Goal: Transaction & Acquisition: Purchase product/service

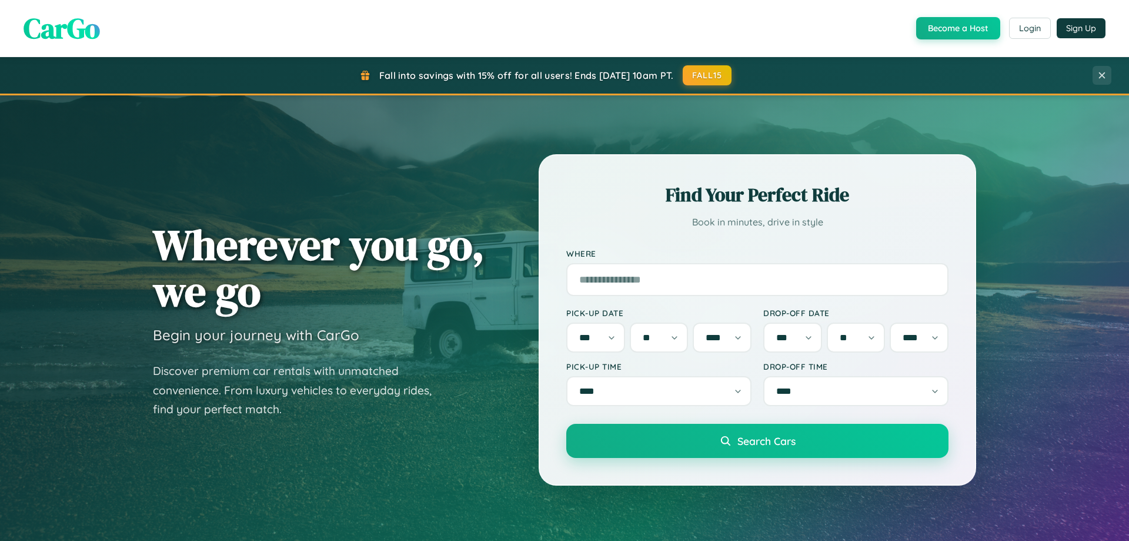
select select "*"
select select "**"
select select "****"
select select "*"
select select "**"
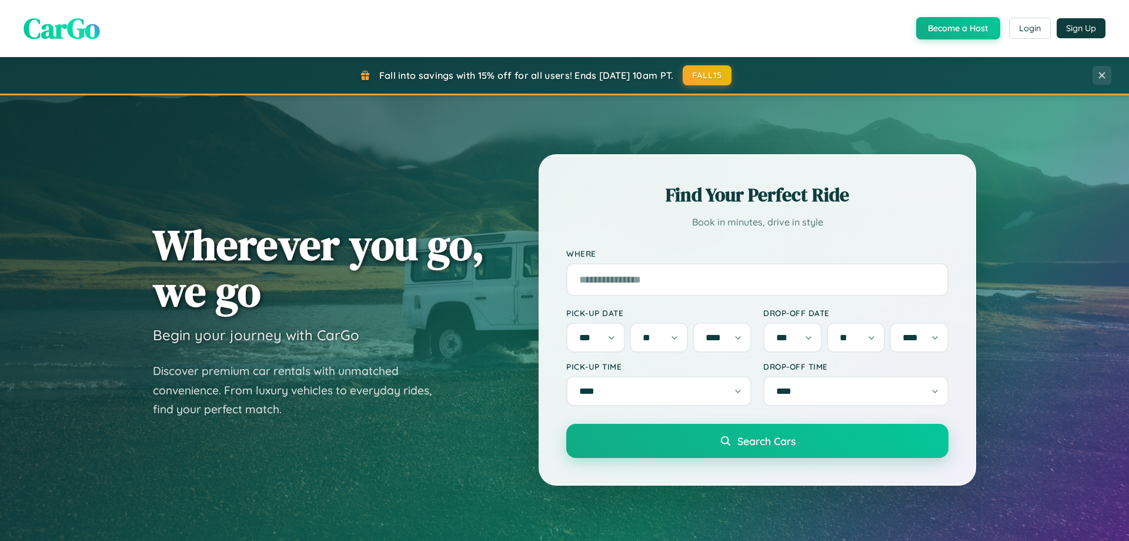
select select "****"
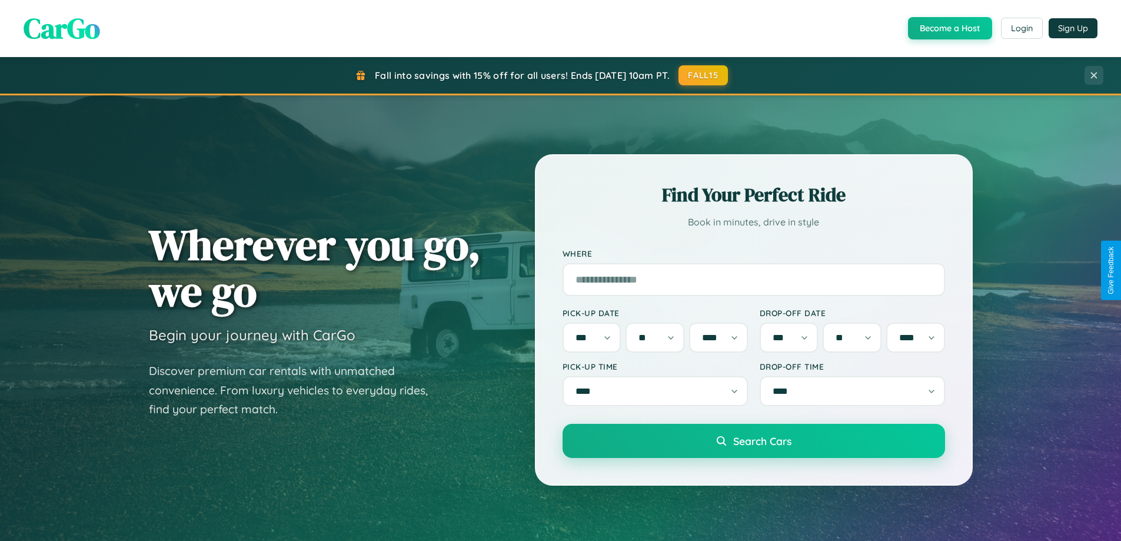
scroll to position [507, 0]
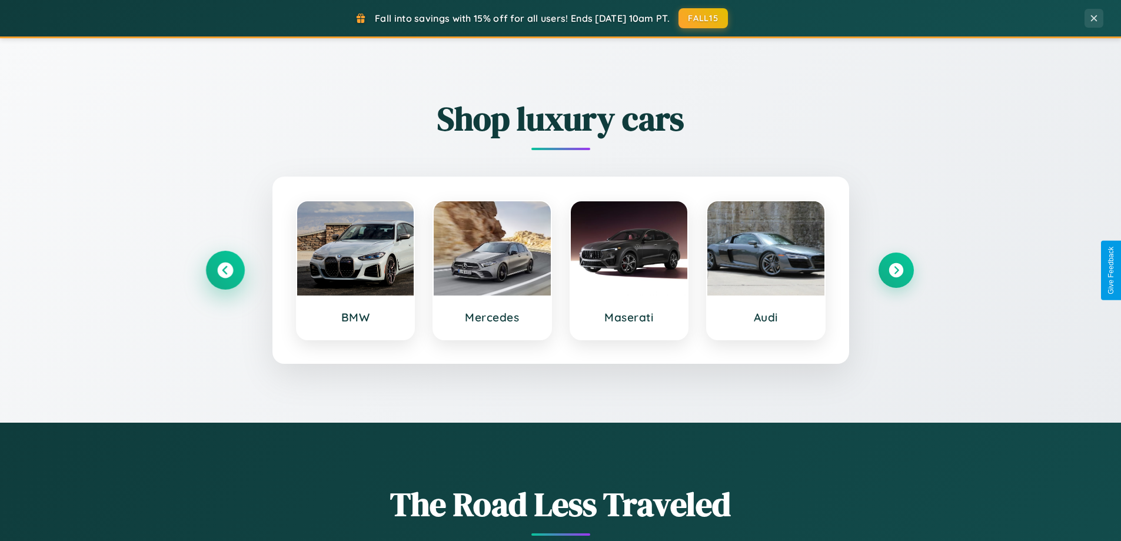
click at [225, 270] on icon at bounding box center [225, 270] width 16 height 16
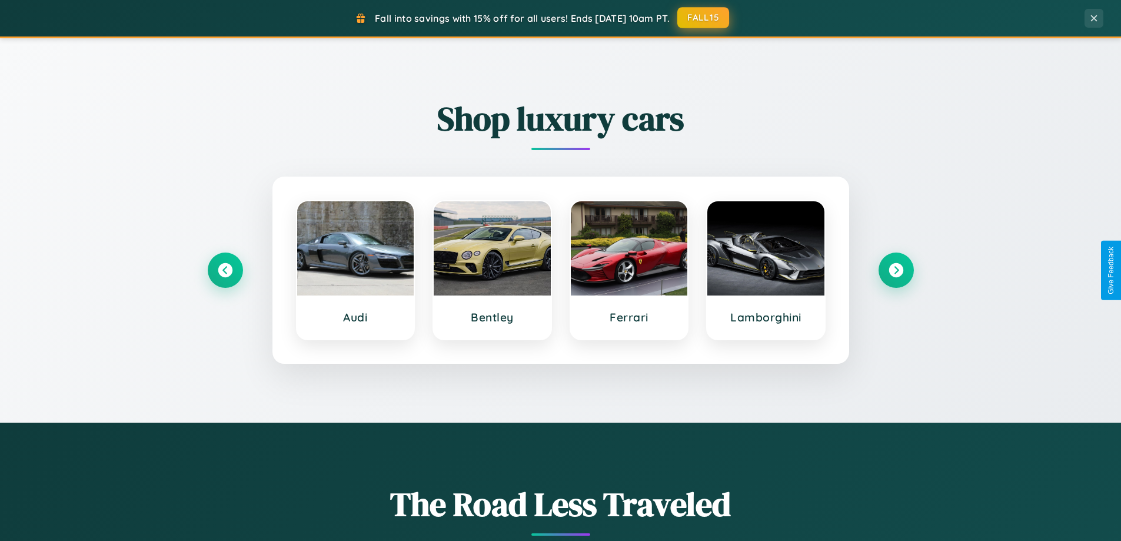
click at [703, 18] on button "FALL15" at bounding box center [703, 17] width 52 height 21
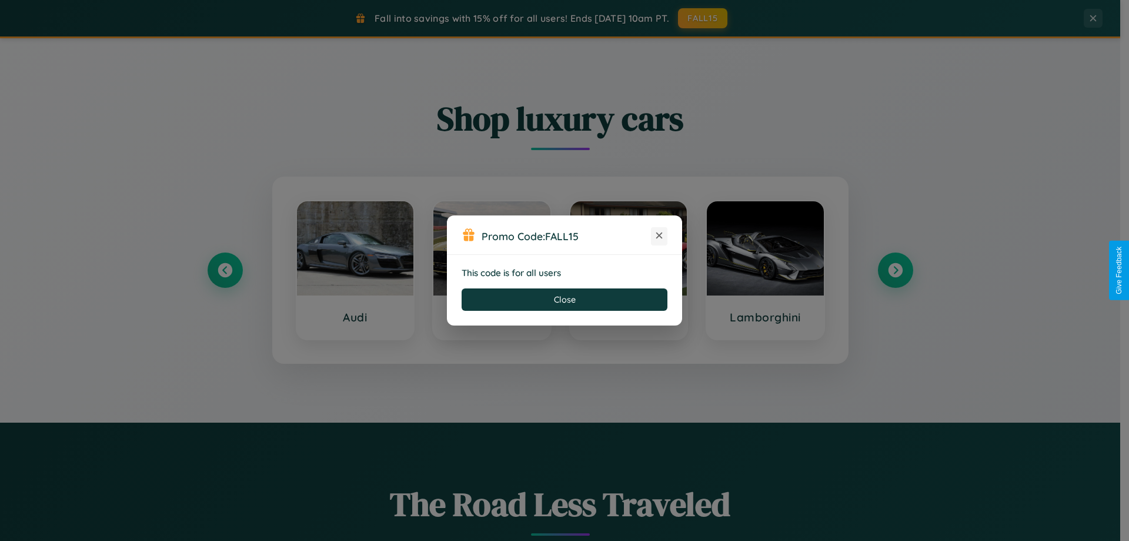
click at [659, 236] on icon at bounding box center [659, 235] width 12 height 12
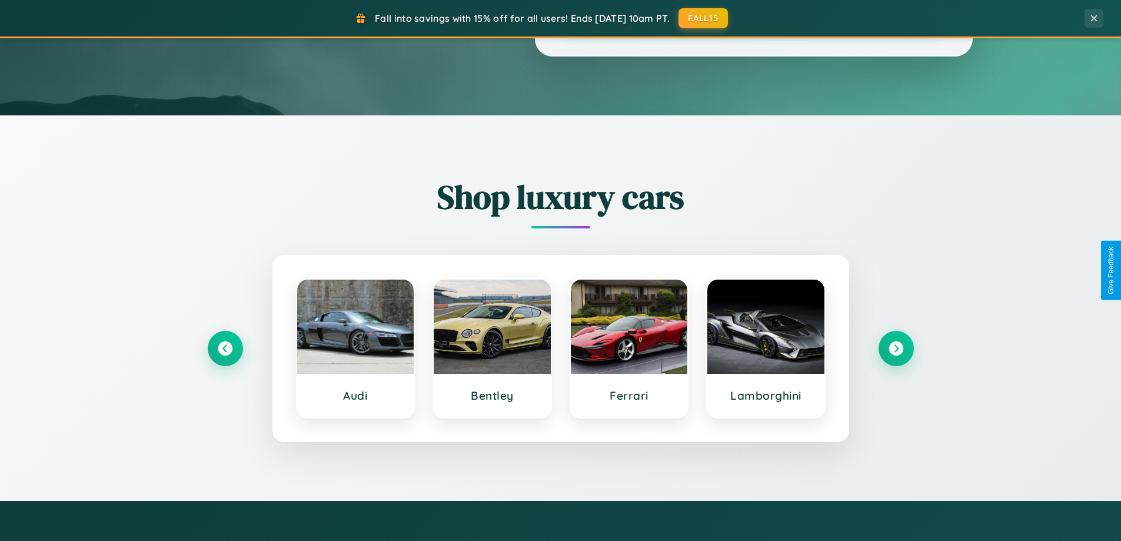
scroll to position [8, 0]
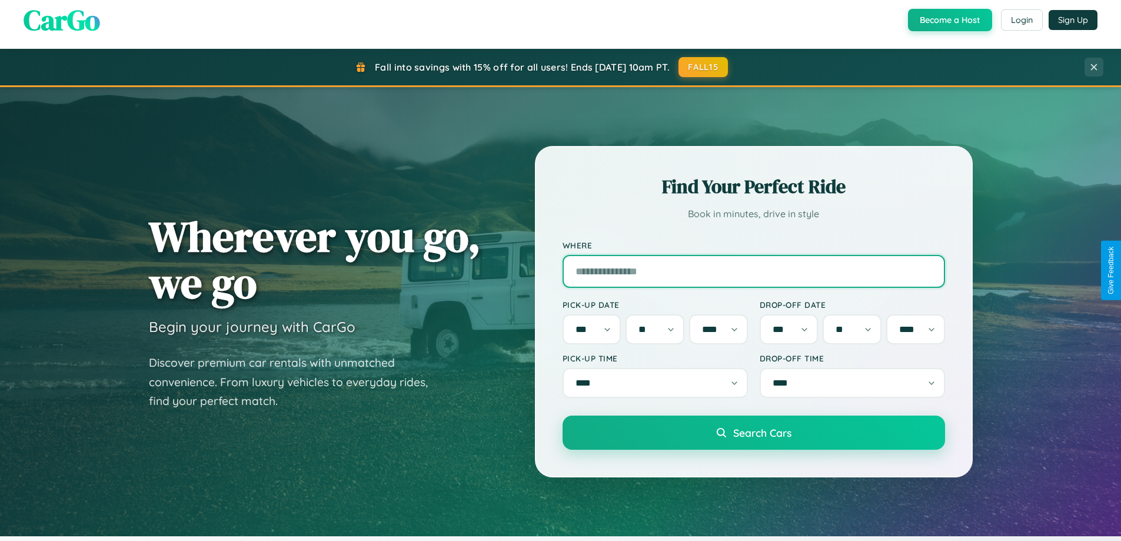
click at [753, 270] on input "Where" at bounding box center [753, 271] width 382 height 33
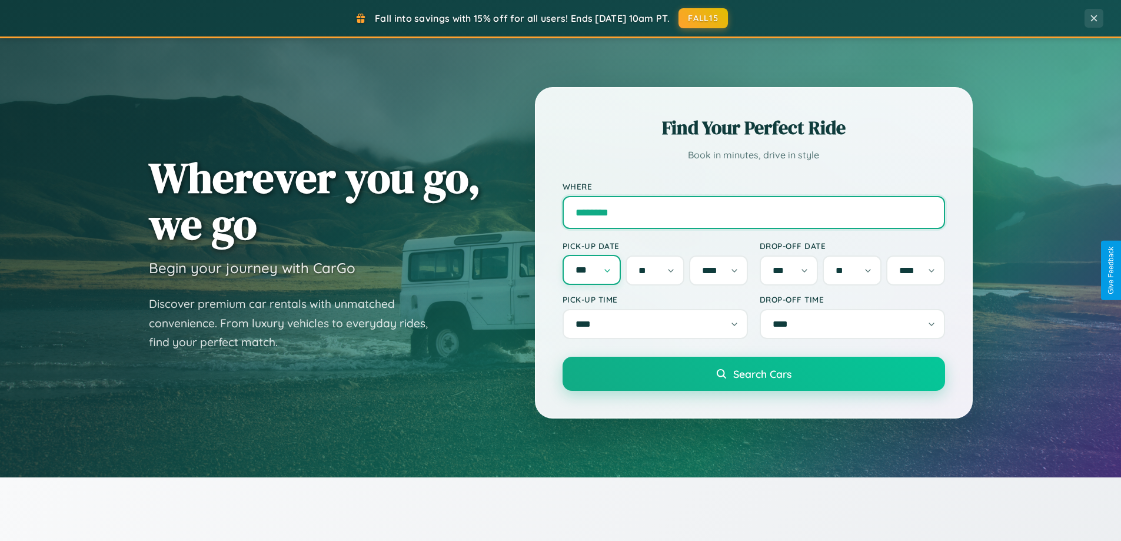
type input "********"
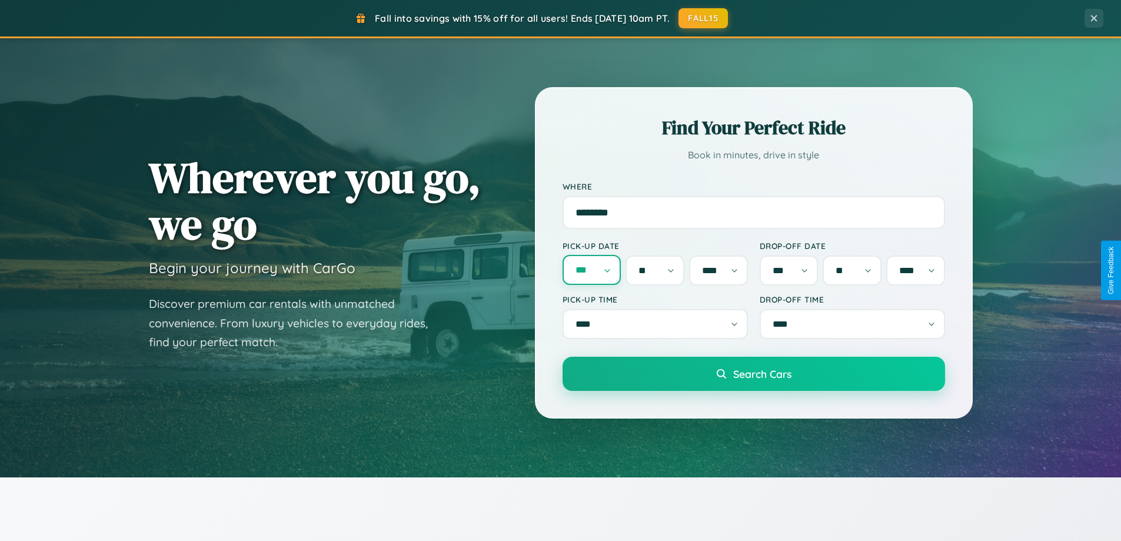
click at [591, 270] on select "*** *** *** *** *** *** *** *** *** *** *** ***" at bounding box center [591, 270] width 59 height 30
select select "*"
click at [655, 270] on select "* * * * * * * * * ** ** ** ** ** ** ** ** ** ** ** ** ** ** ** ** ** ** ** ** *…" at bounding box center [654, 270] width 59 height 30
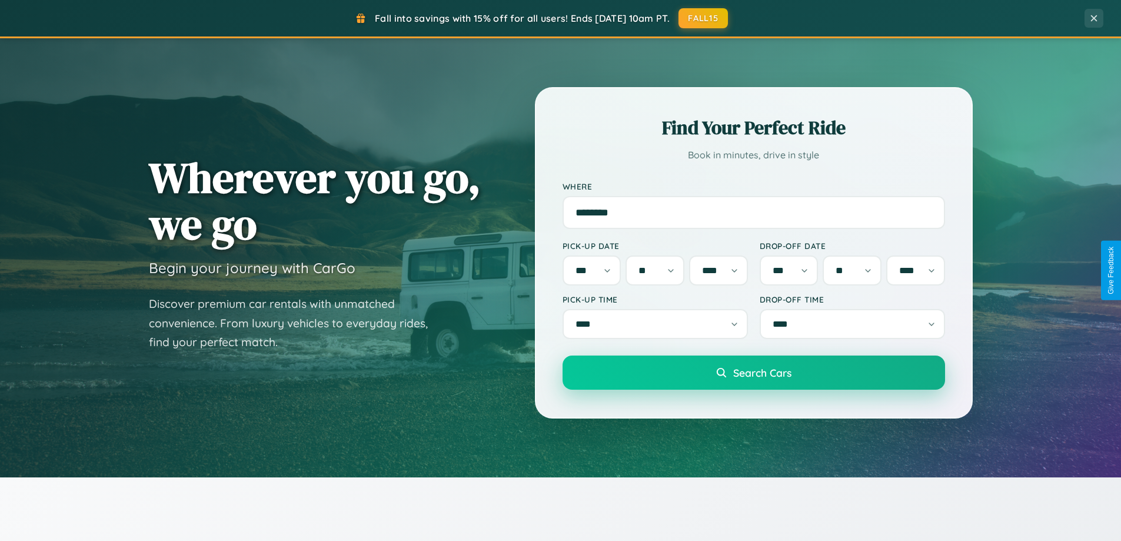
click at [753, 376] on span "Search Cars" at bounding box center [762, 372] width 58 height 13
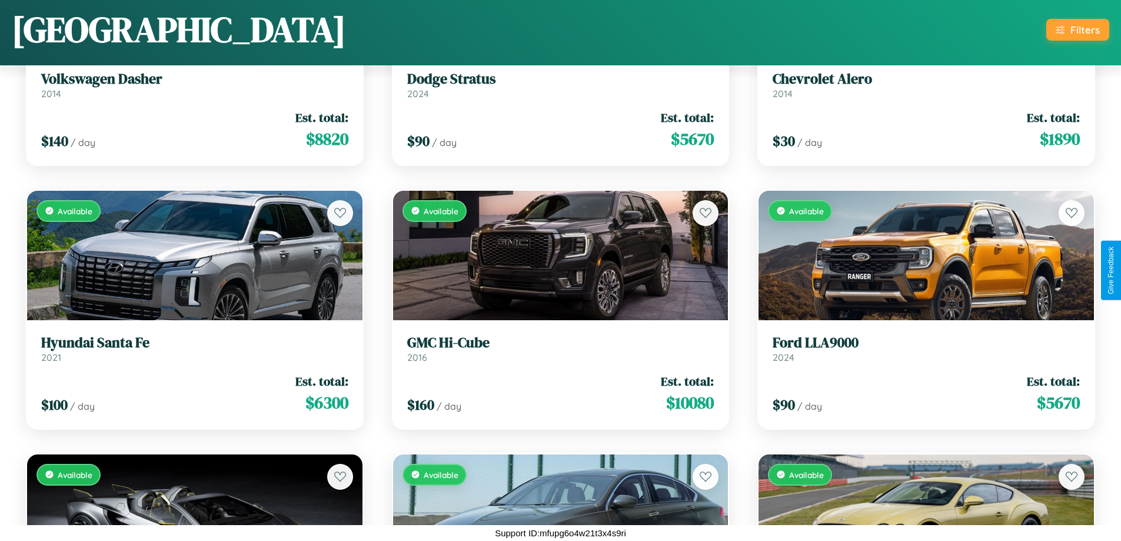
scroll to position [12018, 0]
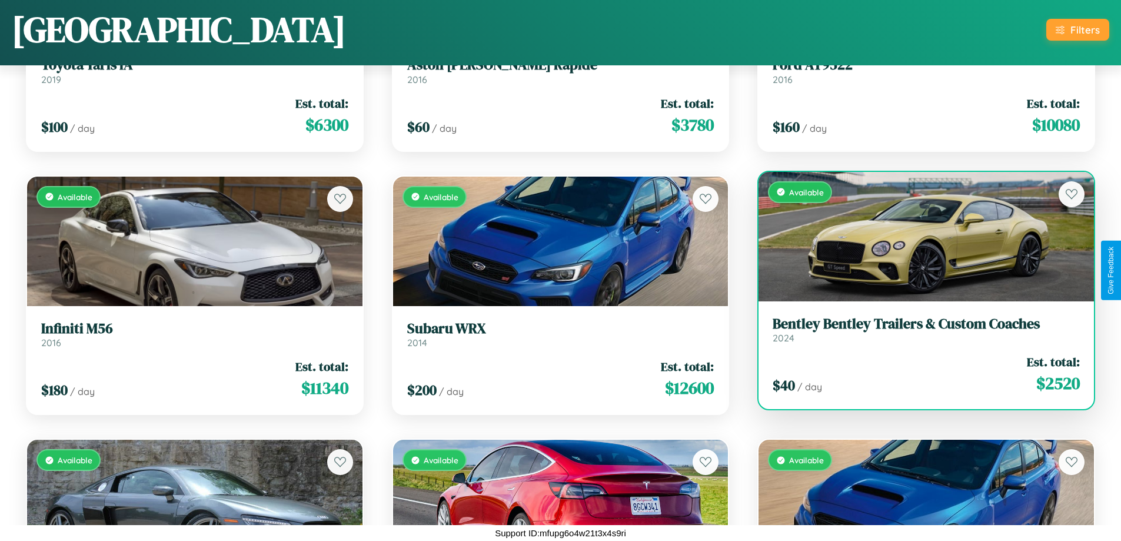
click at [918, 329] on h3 "Bentley Bentley Trailers & Custom Coaches" at bounding box center [925, 323] width 307 height 17
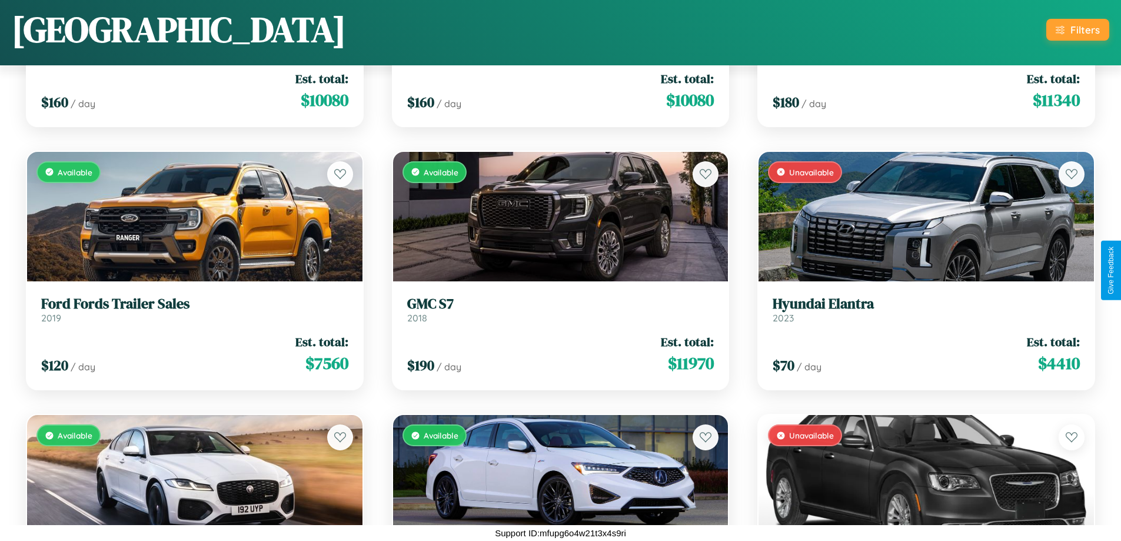
scroll to position [8067, 0]
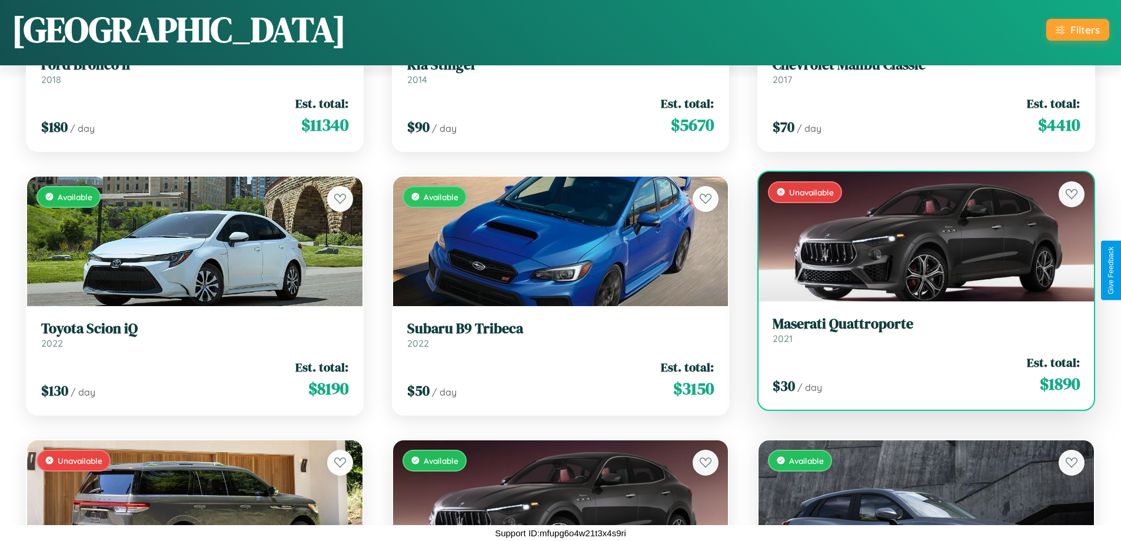
click at [918, 332] on link "Maserati Quattroporte 2021" at bounding box center [925, 329] width 307 height 29
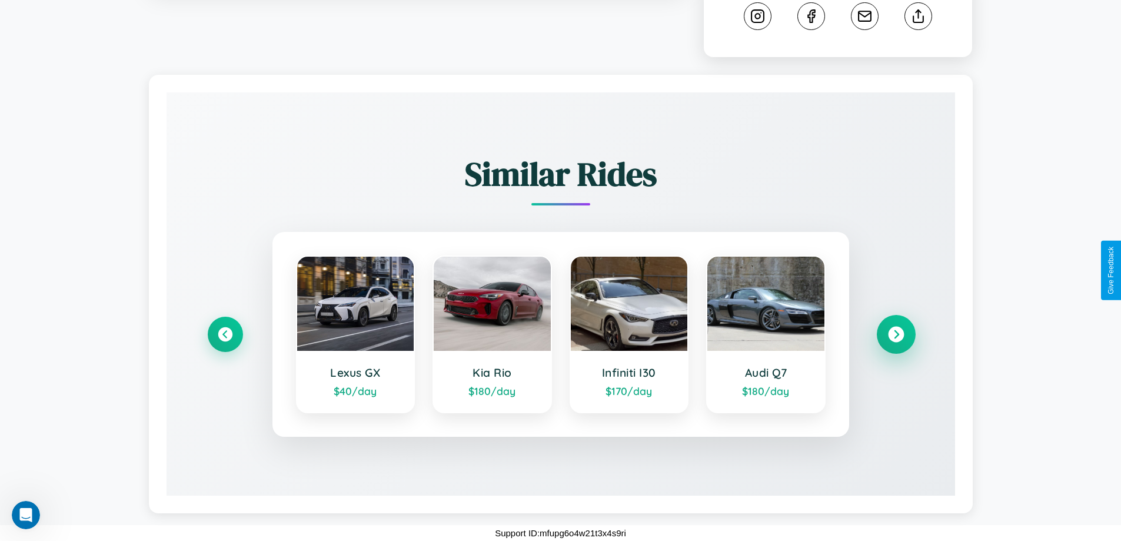
click at [895, 334] on icon at bounding box center [896, 334] width 16 height 16
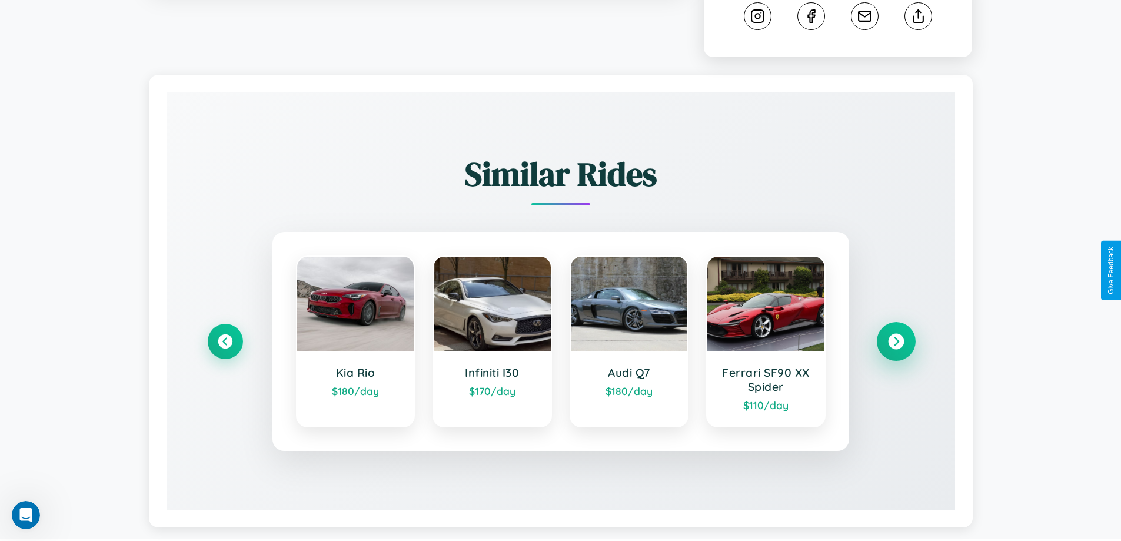
click at [895, 341] on icon at bounding box center [896, 341] width 16 height 16
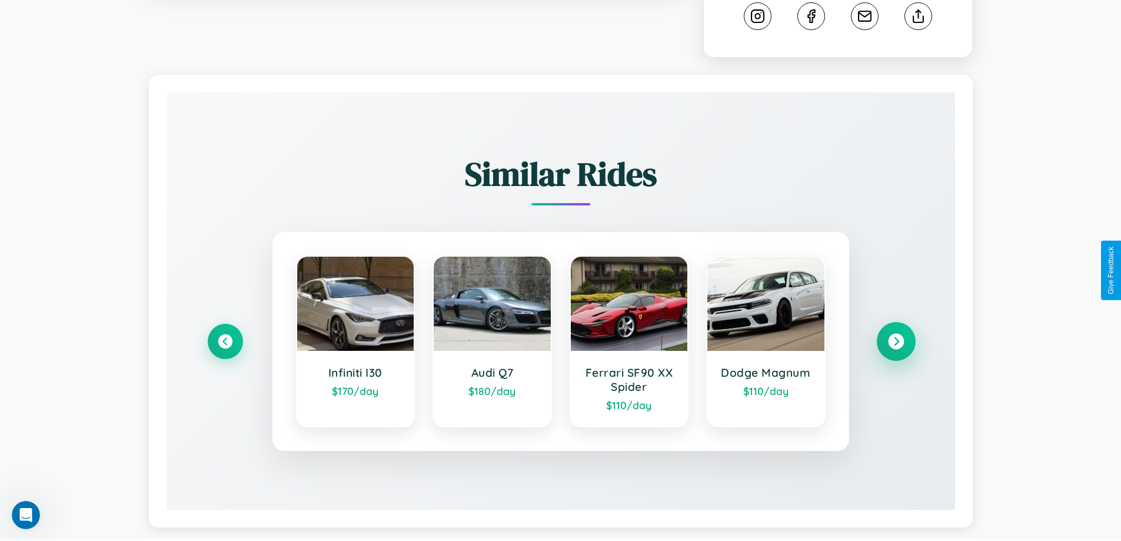
click at [895, 341] on icon at bounding box center [896, 341] width 16 height 16
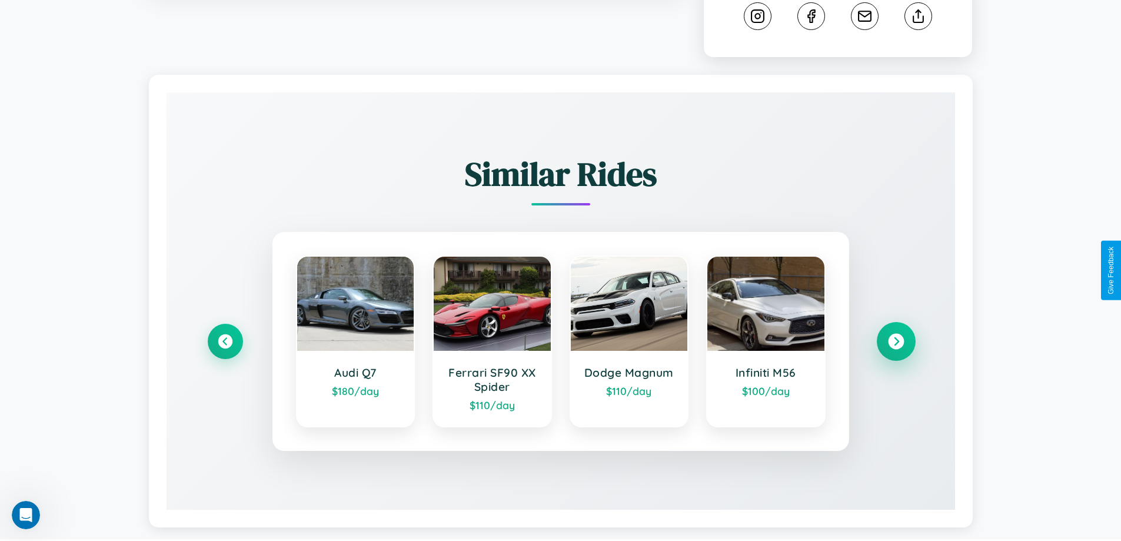
click at [895, 341] on icon at bounding box center [896, 341] width 16 height 16
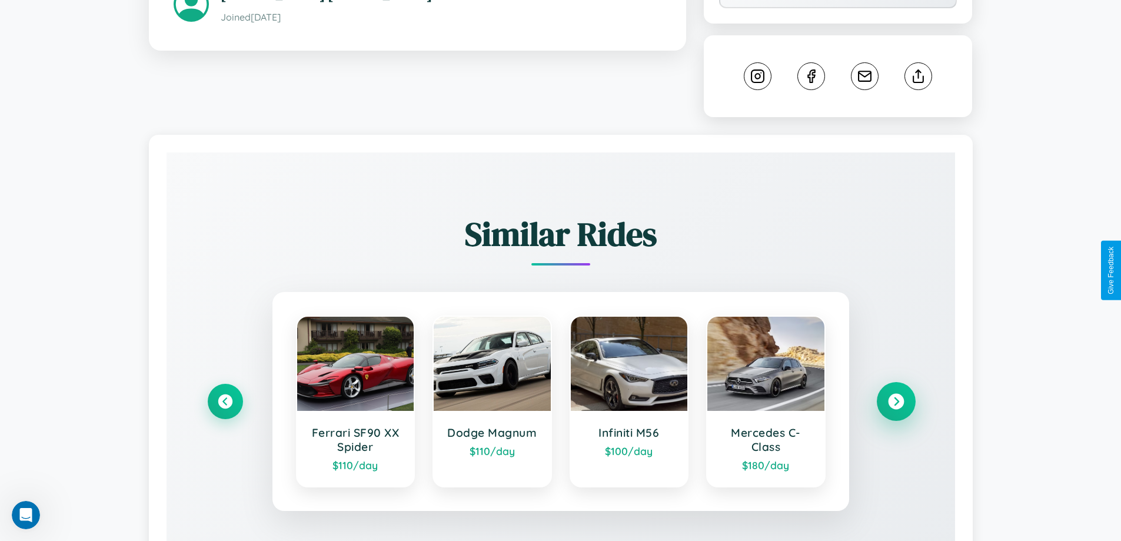
scroll to position [423, 0]
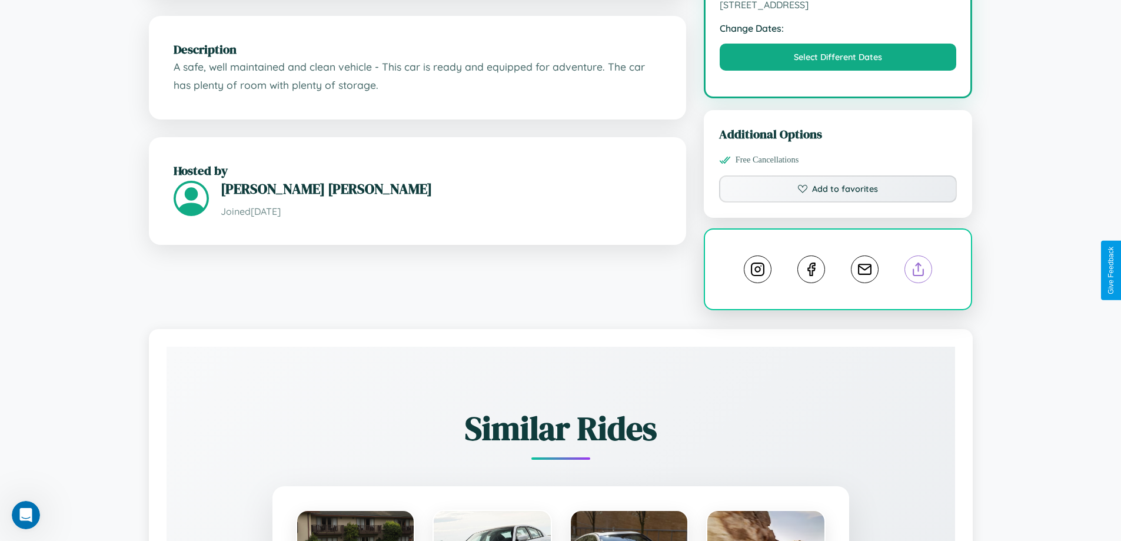
click at [918, 269] on line at bounding box center [918, 267] width 0 height 8
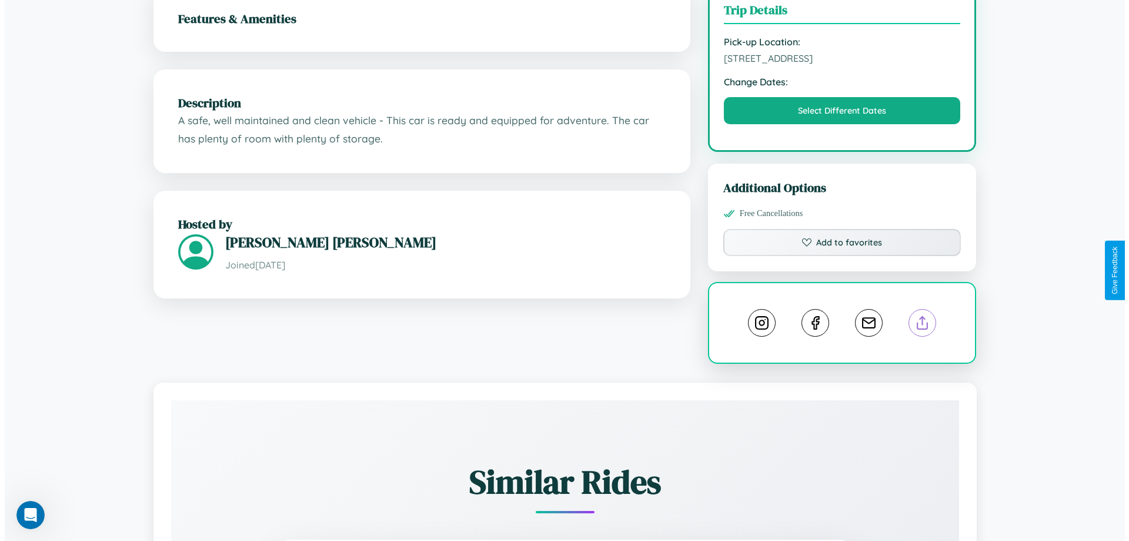
scroll to position [341, 0]
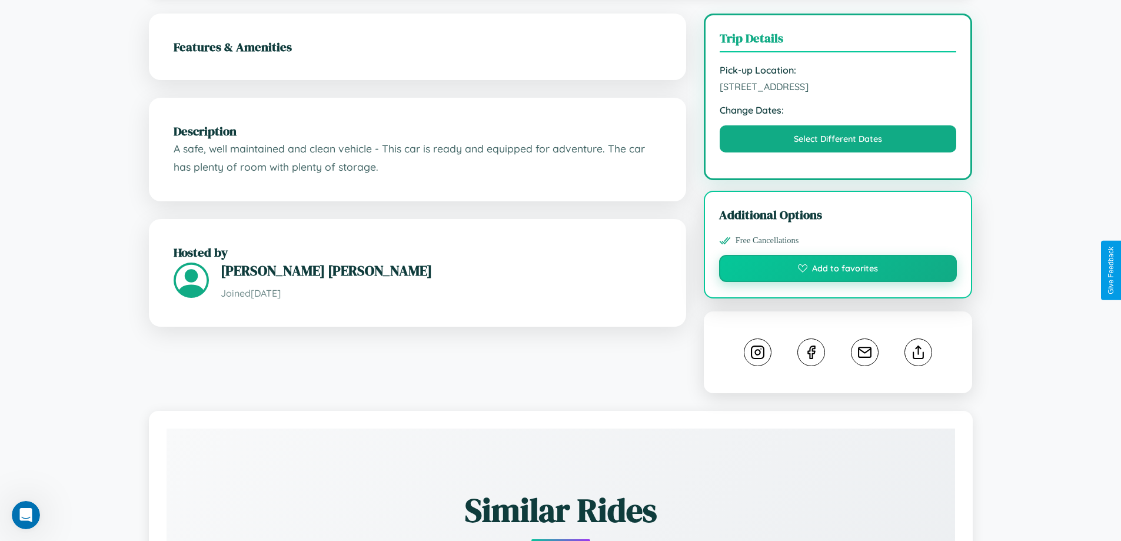
click at [838, 268] on button "Add to favorites" at bounding box center [838, 268] width 238 height 27
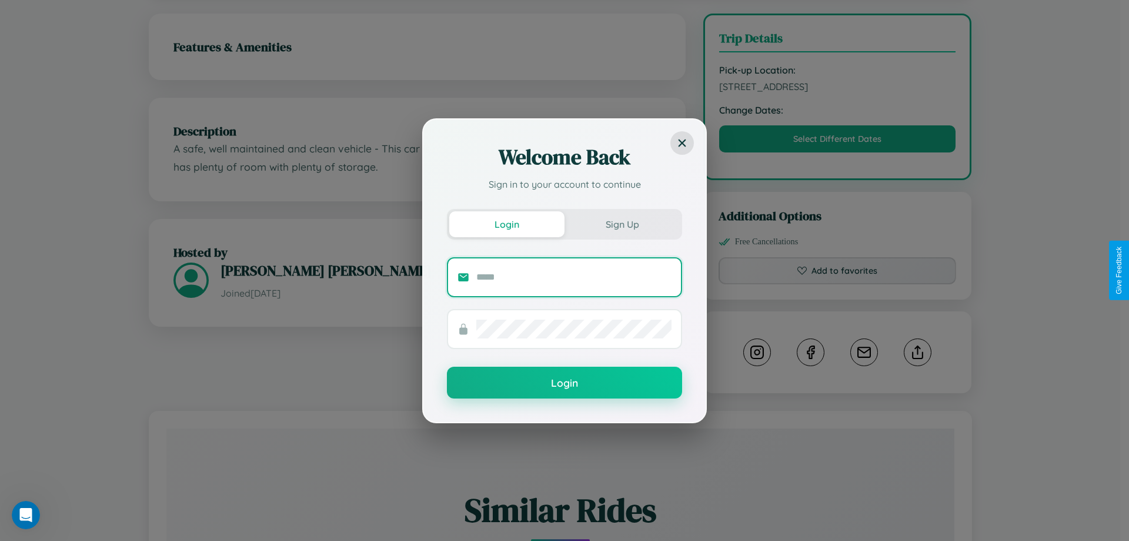
click at [574, 276] on input "text" at bounding box center [573, 277] width 195 height 19
type input "**********"
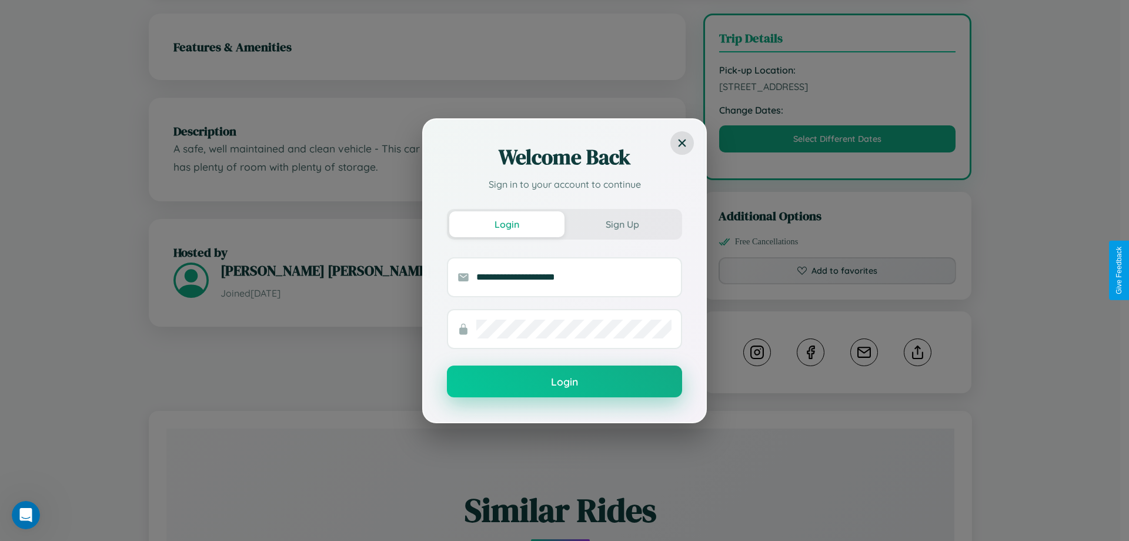
click at [565, 381] on button "Login" at bounding box center [564, 381] width 235 height 32
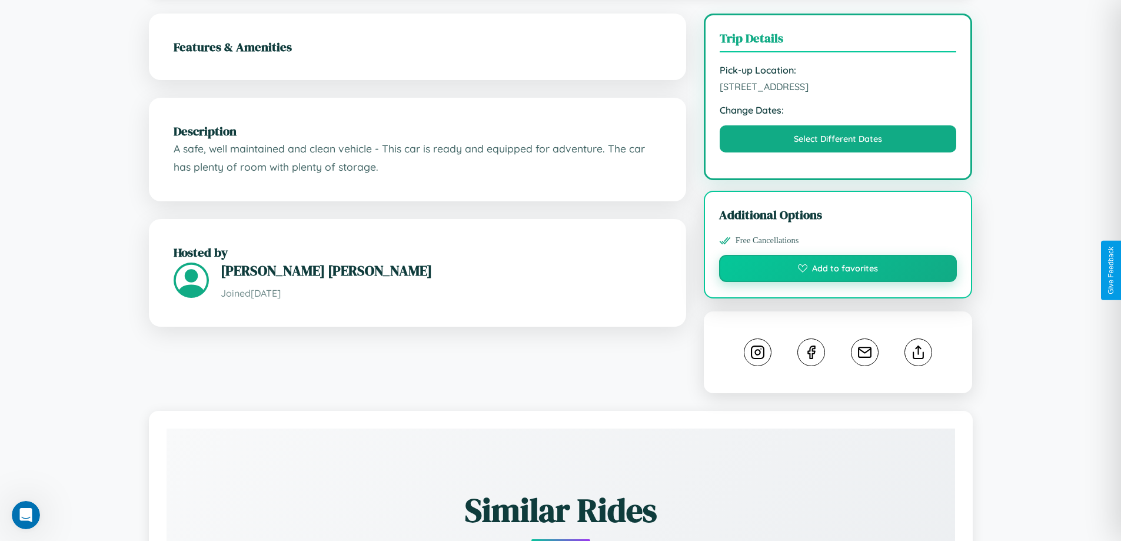
click at [838, 270] on button "Add to favorites" at bounding box center [838, 268] width 238 height 27
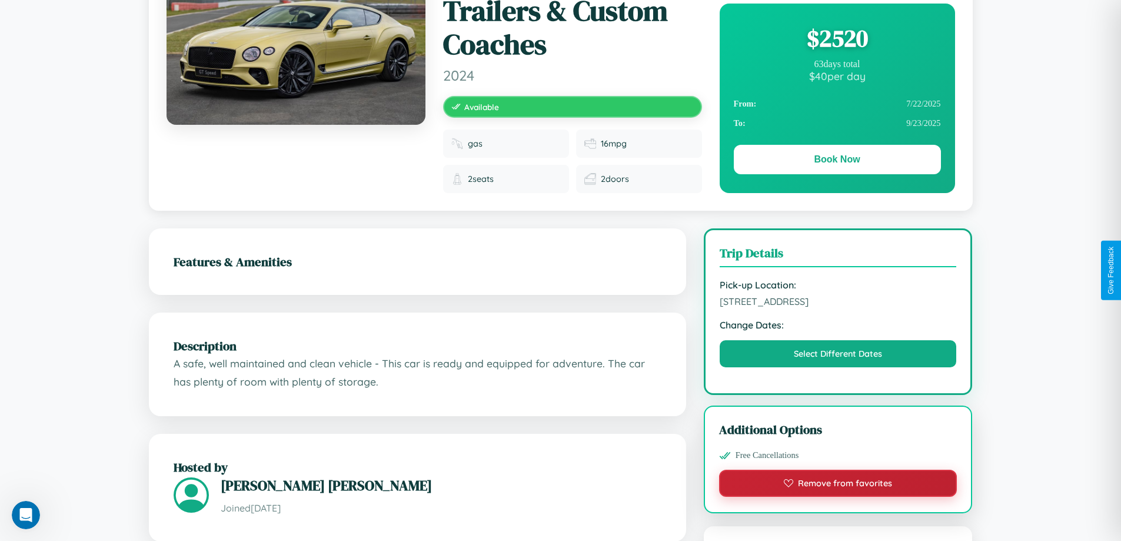
scroll to position [15, 0]
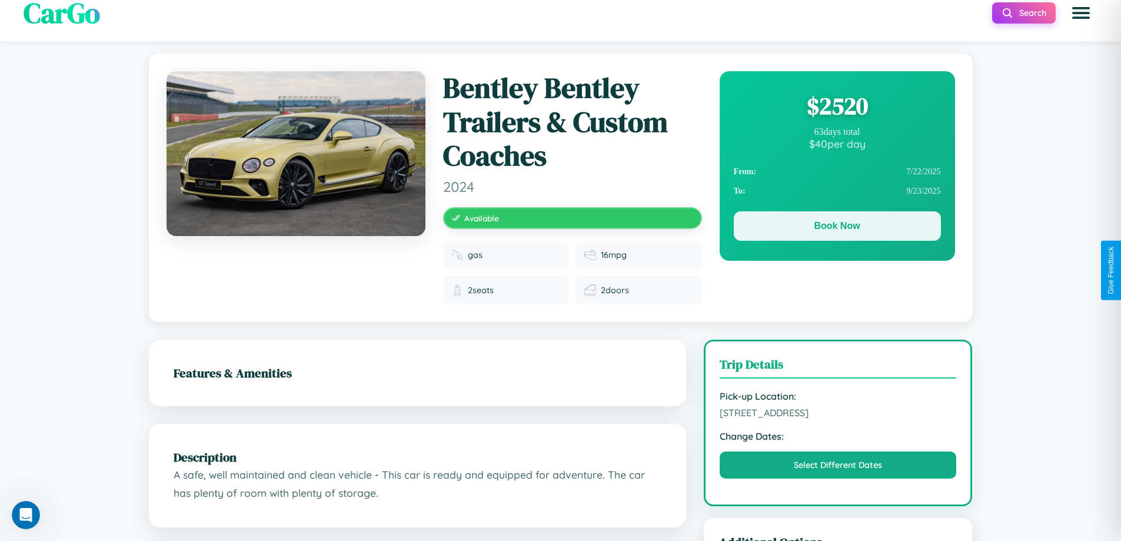
click at [836, 226] on button "Book Now" at bounding box center [836, 225] width 207 height 29
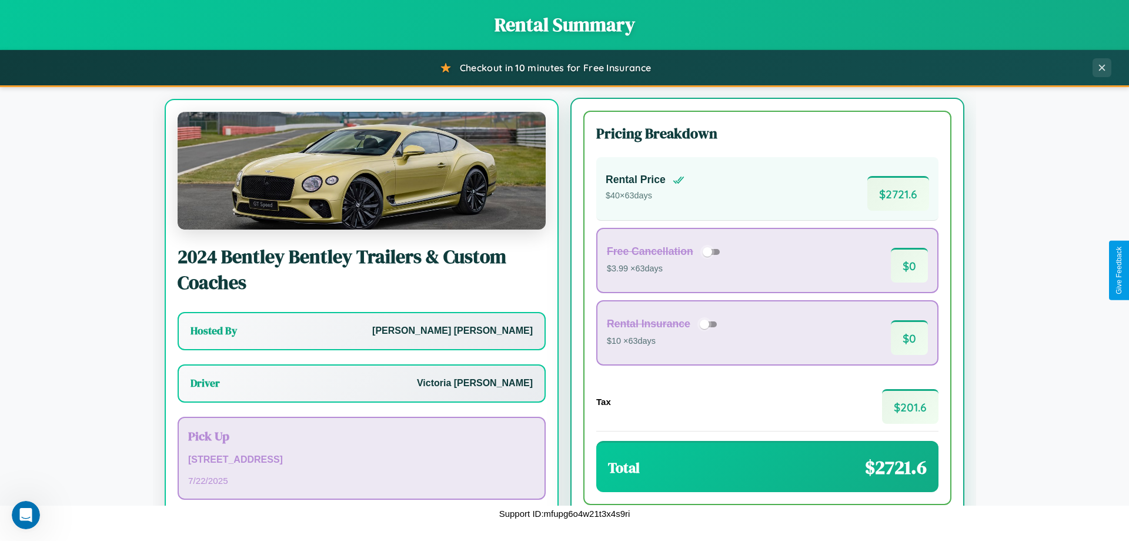
click at [668, 526] on button "Back" at bounding box center [672, 542] width 179 height 33
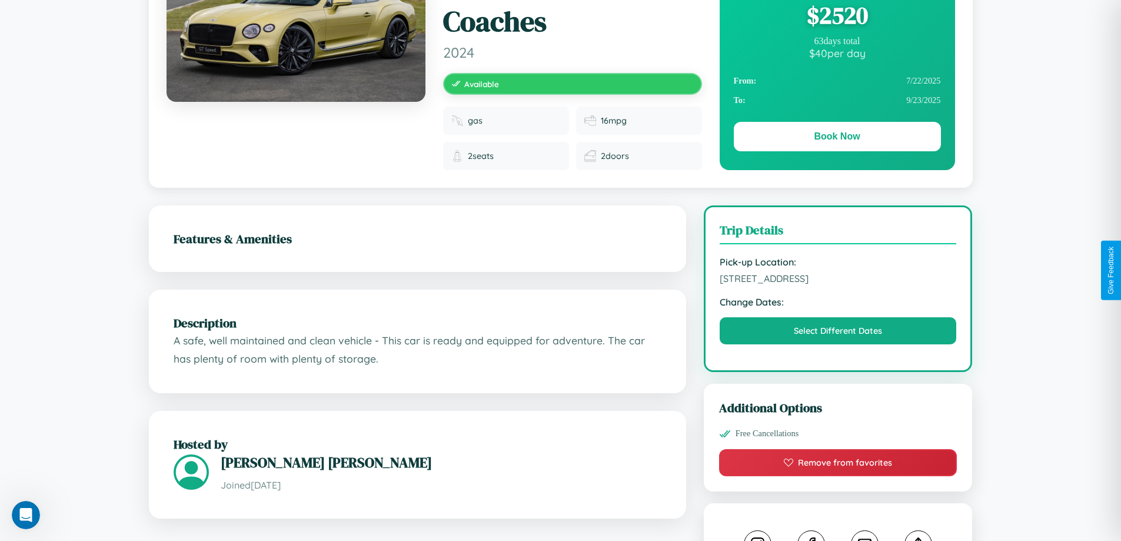
scroll to position [157, 0]
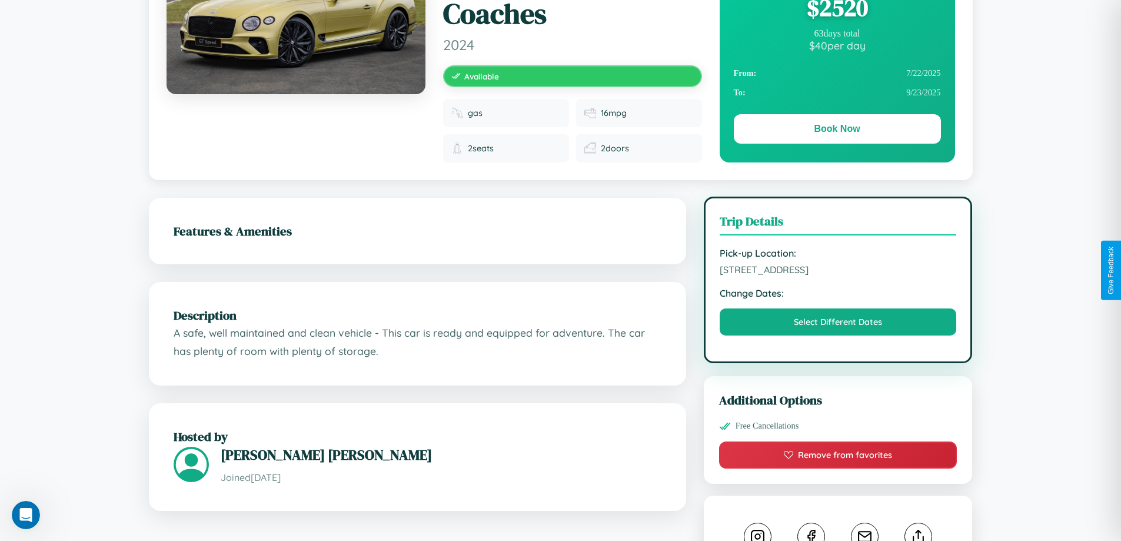
click at [838, 269] on span "9313 Fourth Street Yokohama 66704 Japan" at bounding box center [837, 270] width 237 height 12
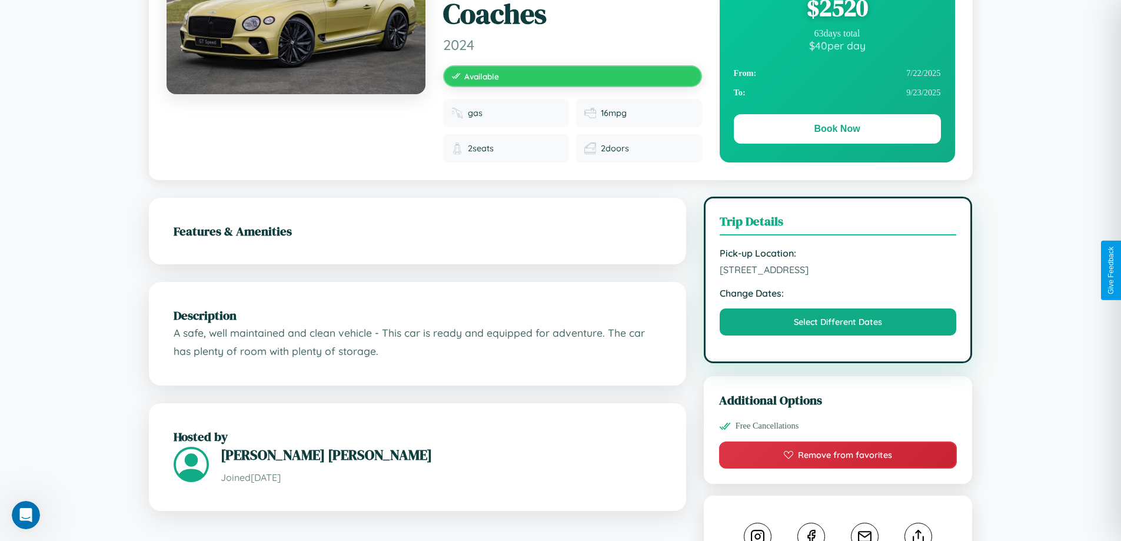
click at [838, 269] on span "9313 Fourth Street Yokohama 66704 Japan" at bounding box center [837, 270] width 237 height 12
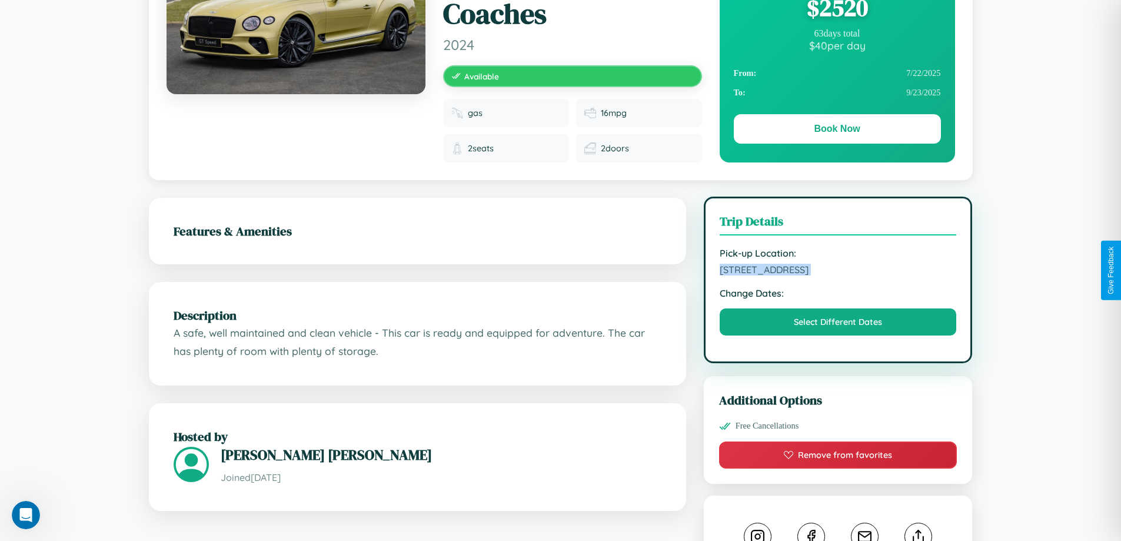
click at [838, 269] on span "9313 Fourth Street Yokohama 66704 Japan" at bounding box center [837, 270] width 237 height 12
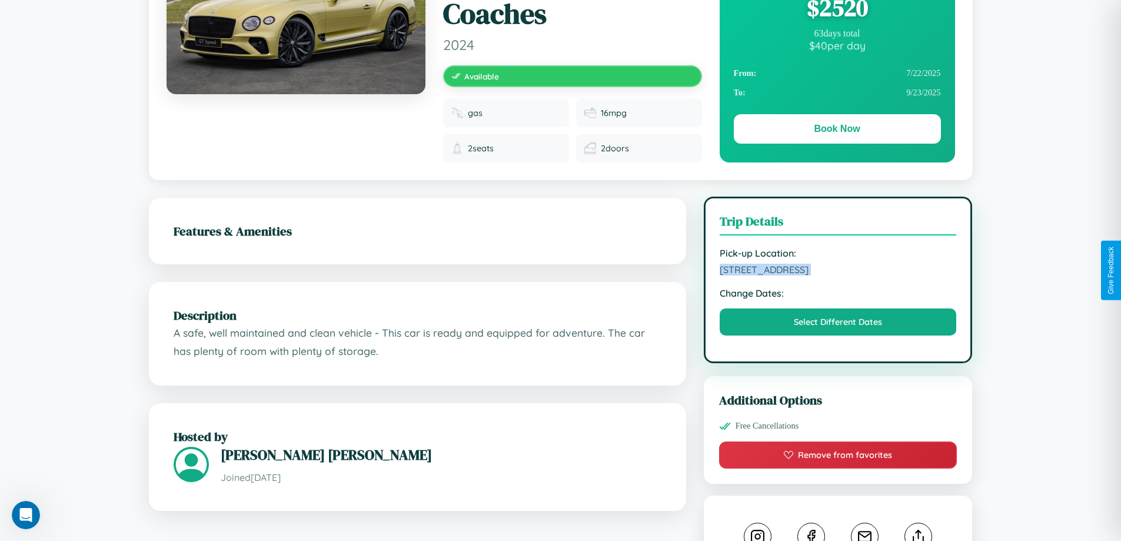
click at [838, 269] on span "9313 Fourth Street Yokohama 66704 Japan" at bounding box center [837, 270] width 237 height 12
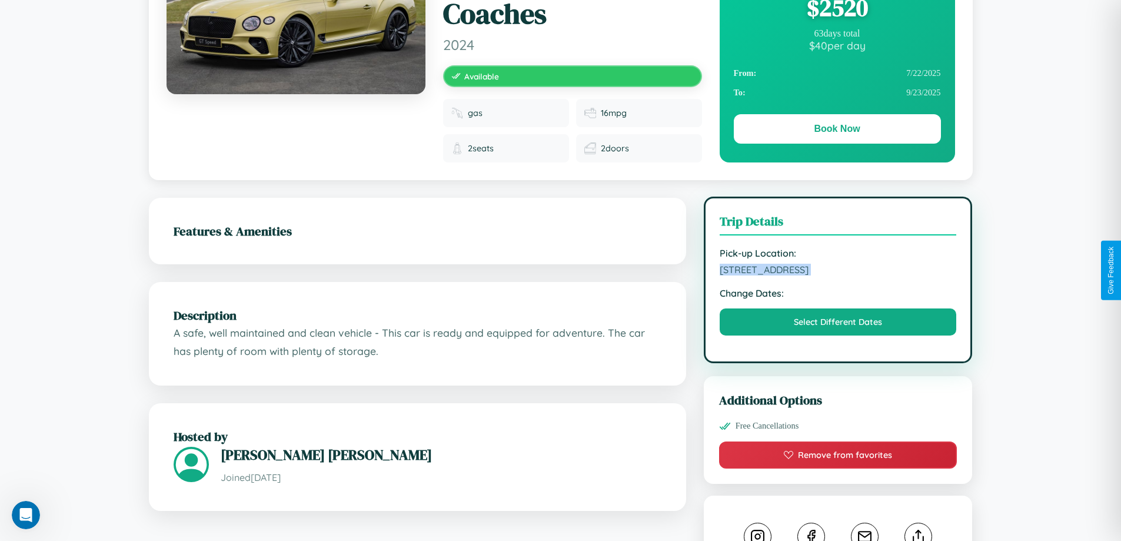
click at [838, 269] on span "9313 Fourth Street Yokohama 66704 Japan" at bounding box center [837, 270] width 237 height 12
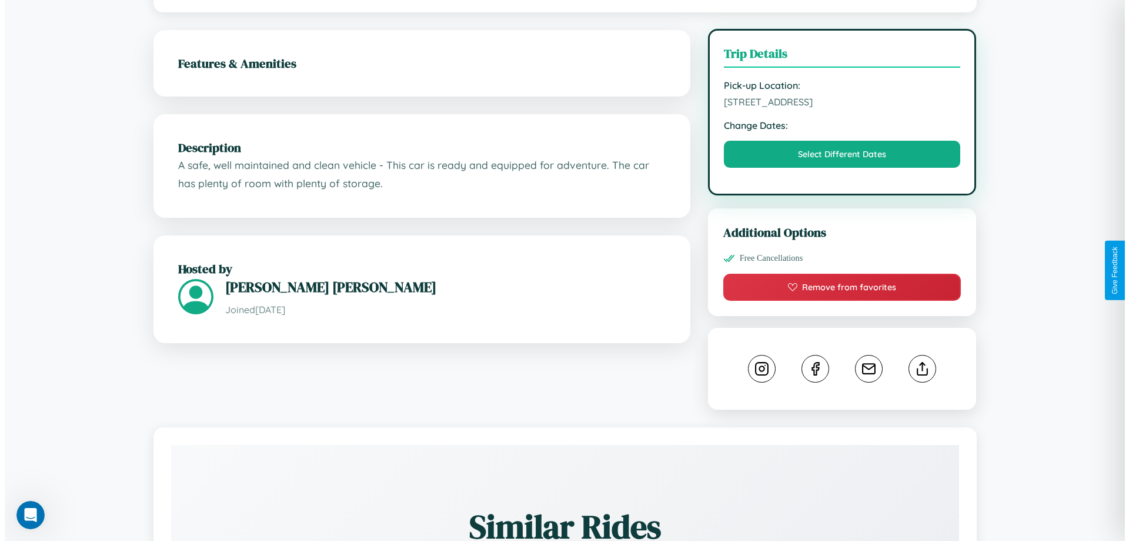
scroll to position [341, 0]
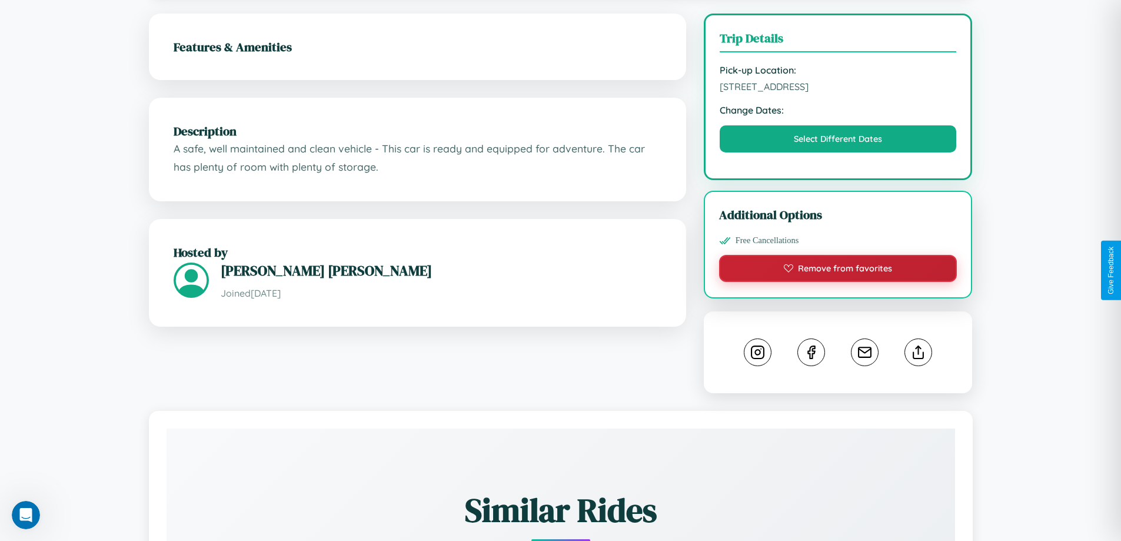
click at [838, 268] on button "Remove from favorites" at bounding box center [838, 268] width 238 height 27
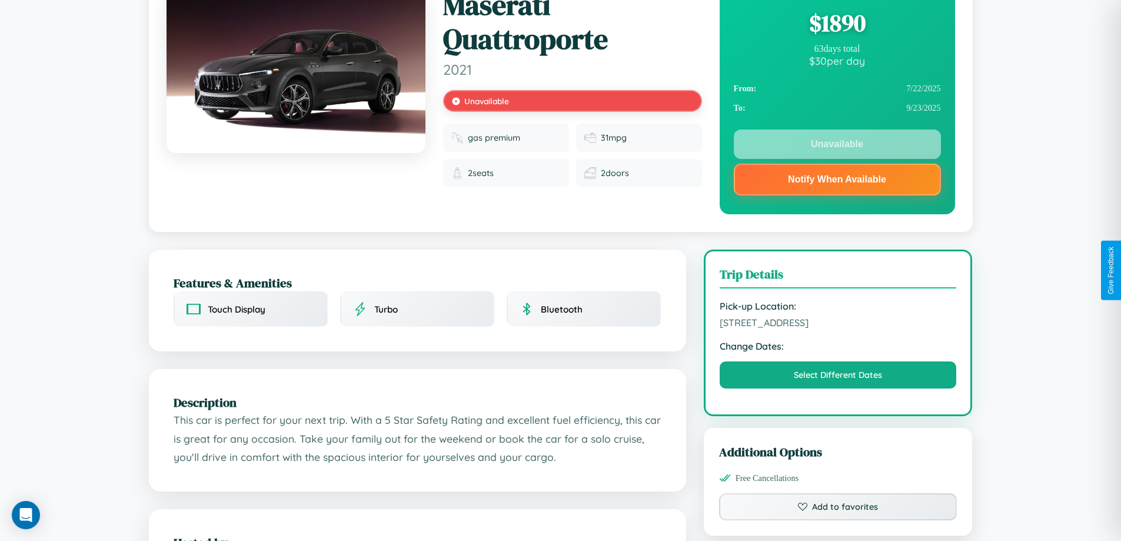
scroll to position [266, 0]
